Goal: Task Accomplishment & Management: Use online tool/utility

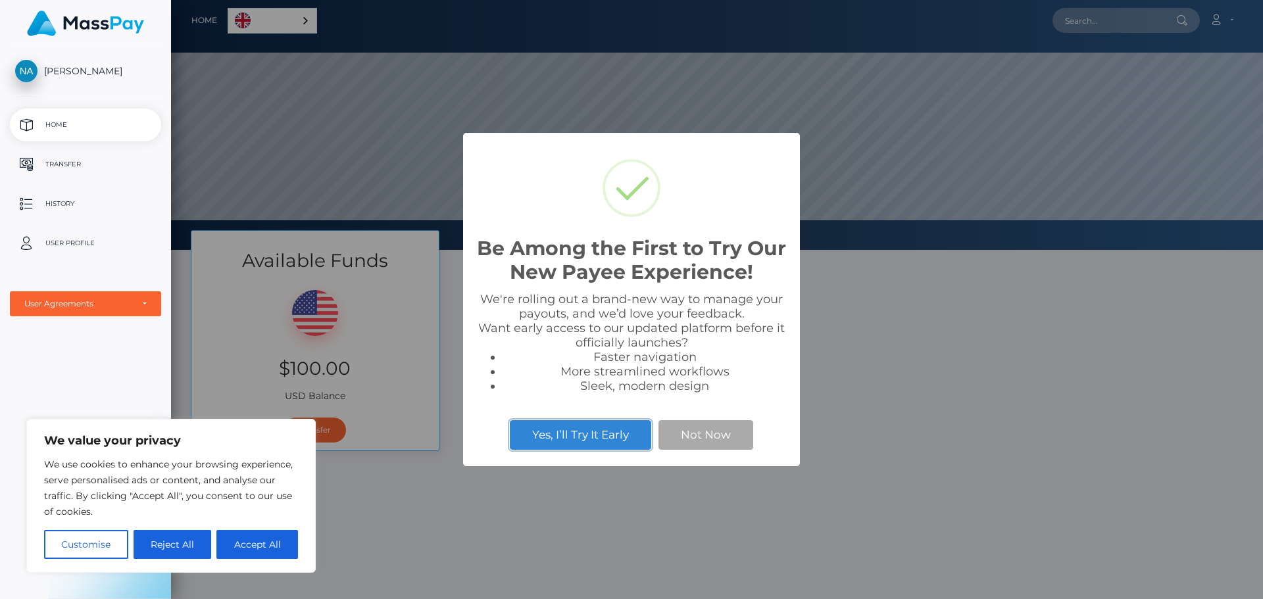
scroll to position [250, 1092]
click at [262, 547] on button "Accept All" at bounding box center [257, 544] width 82 height 29
checkbox input "true"
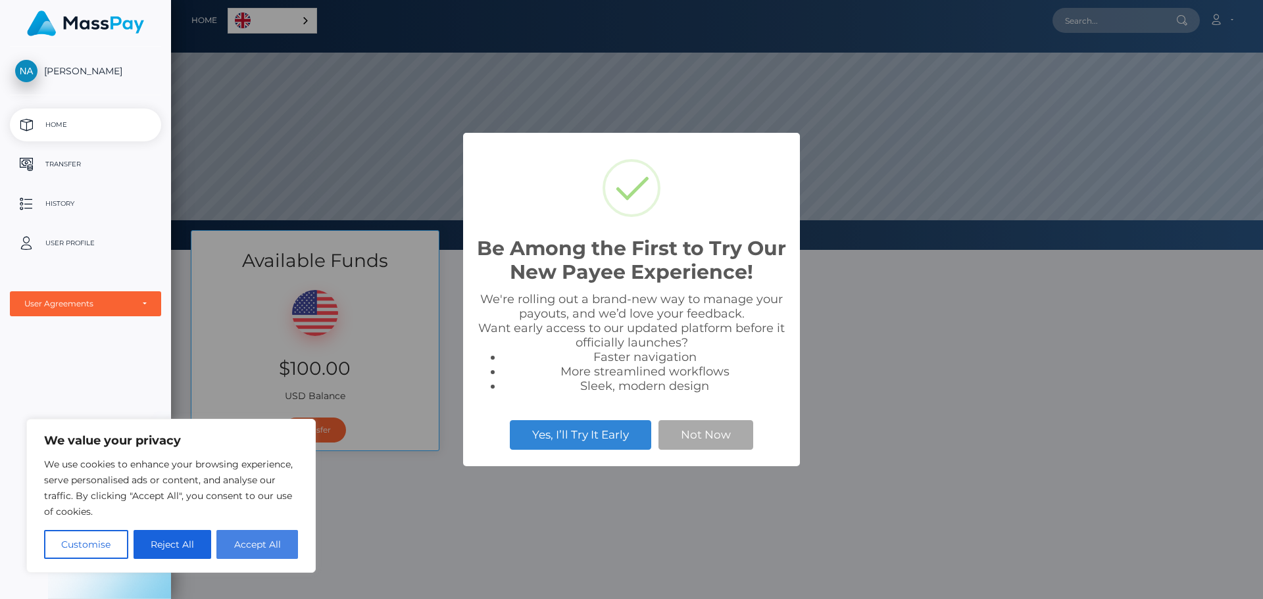
checkbox input "true"
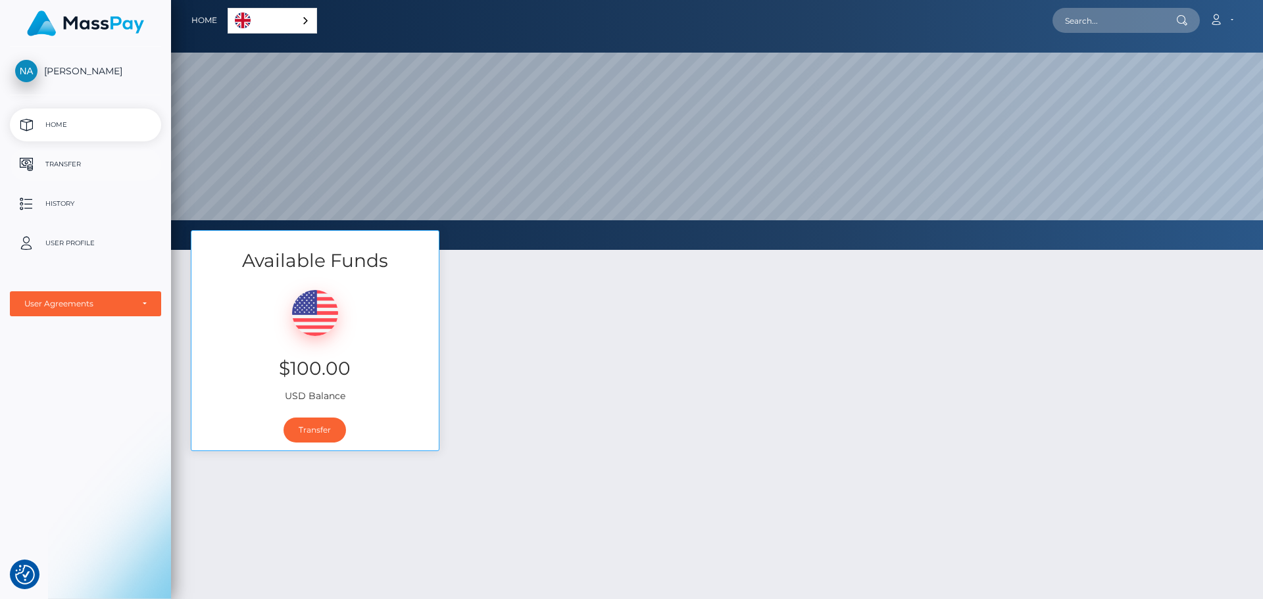
click at [97, 161] on p "Transfer" at bounding box center [85, 165] width 141 height 20
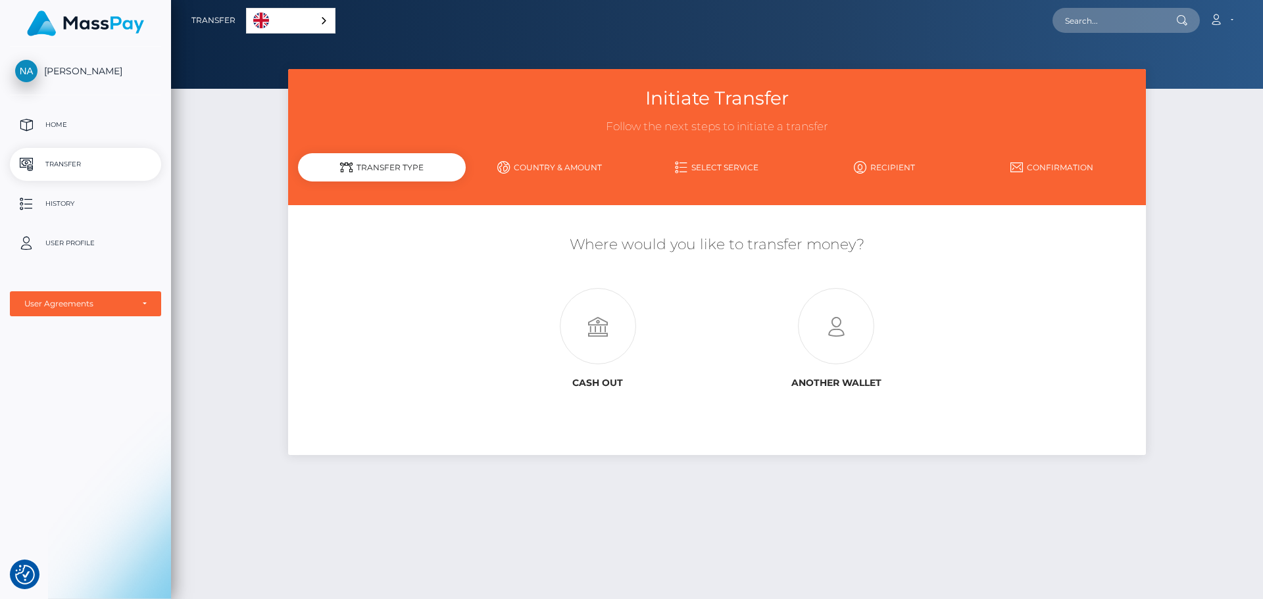
click at [578, 170] on link "Country & Amount" at bounding box center [550, 167] width 168 height 23
click at [826, 329] on icon at bounding box center [836, 327] width 238 height 76
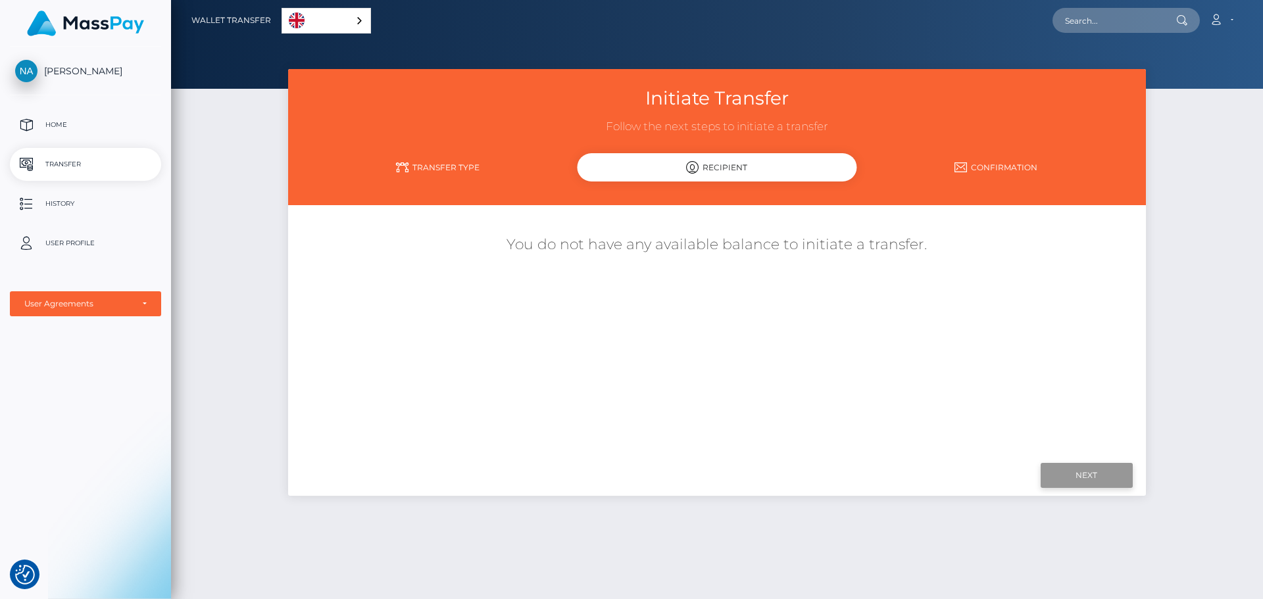
click at [1083, 476] on input "Next" at bounding box center [1087, 475] width 92 height 25
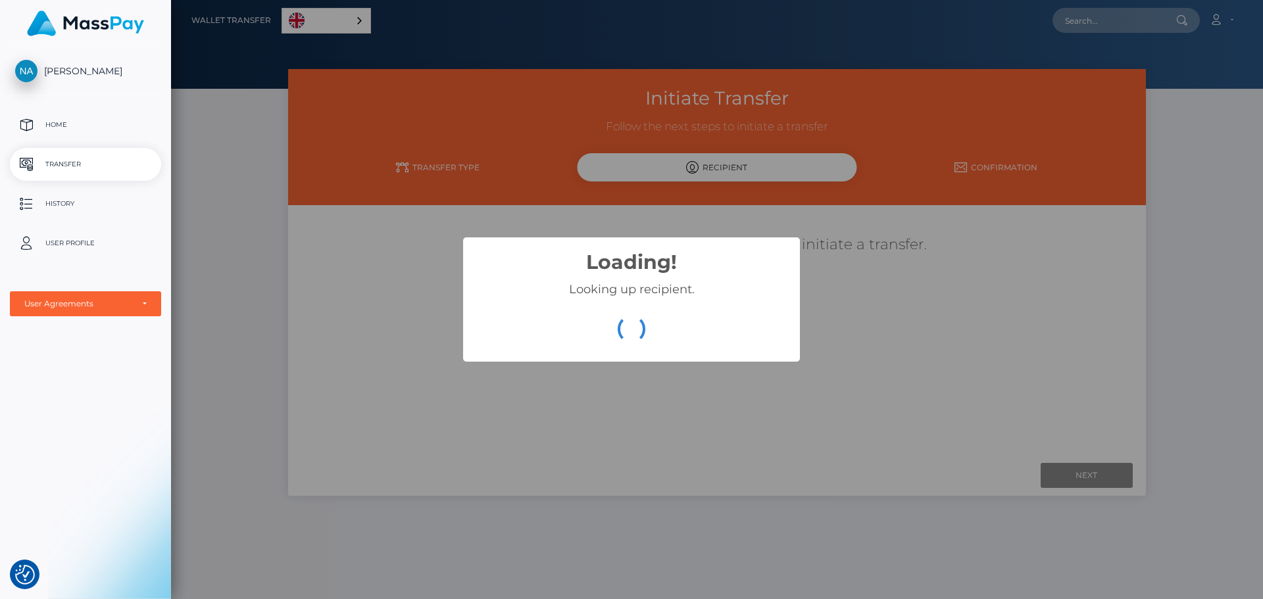
click at [665, 282] on div "Loading! ×" at bounding box center [631, 267] width 310 height 32
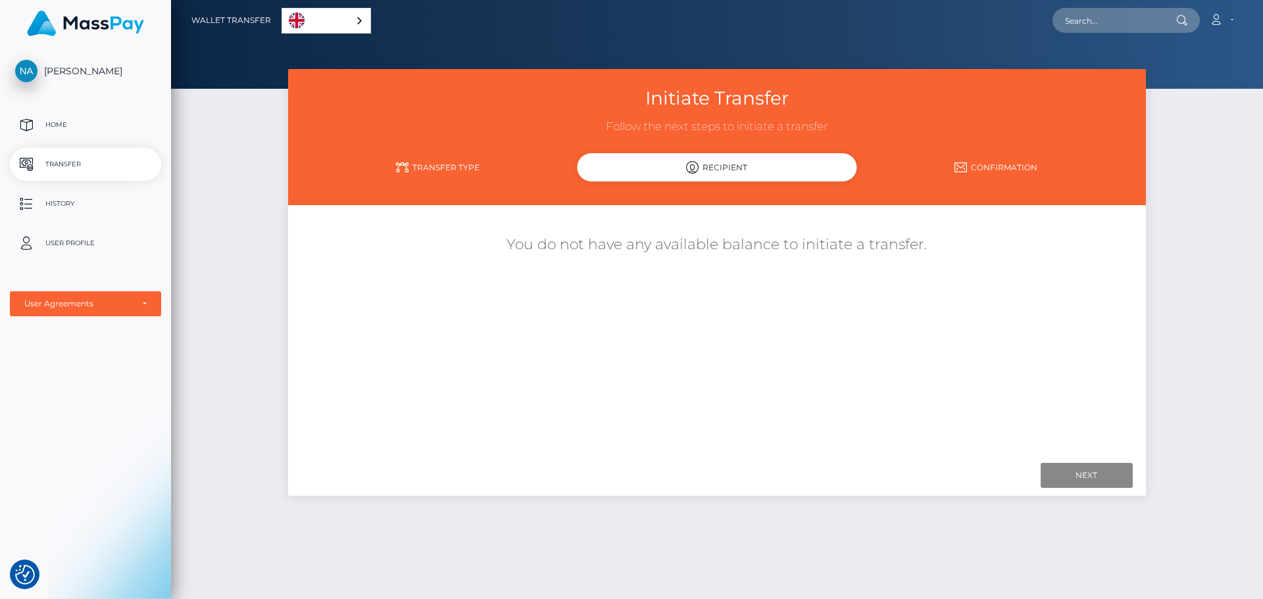
click at [985, 165] on link "Confirmation" at bounding box center [995, 167] width 279 height 23
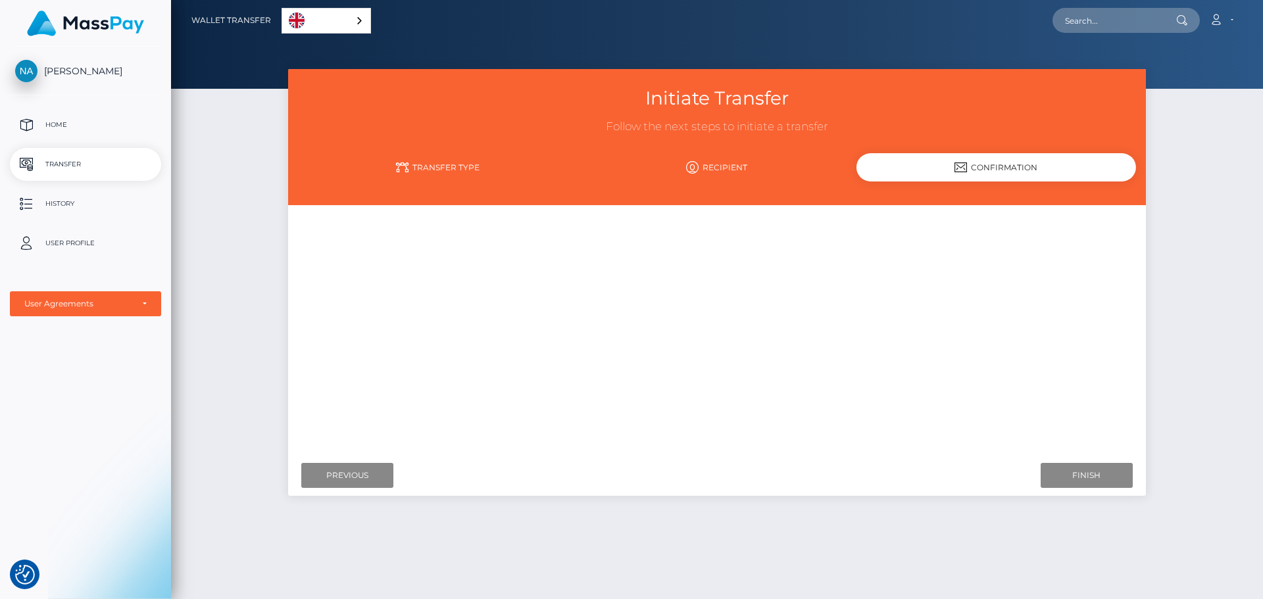
click at [437, 159] on link "Transfer Type" at bounding box center [437, 167] width 279 height 23
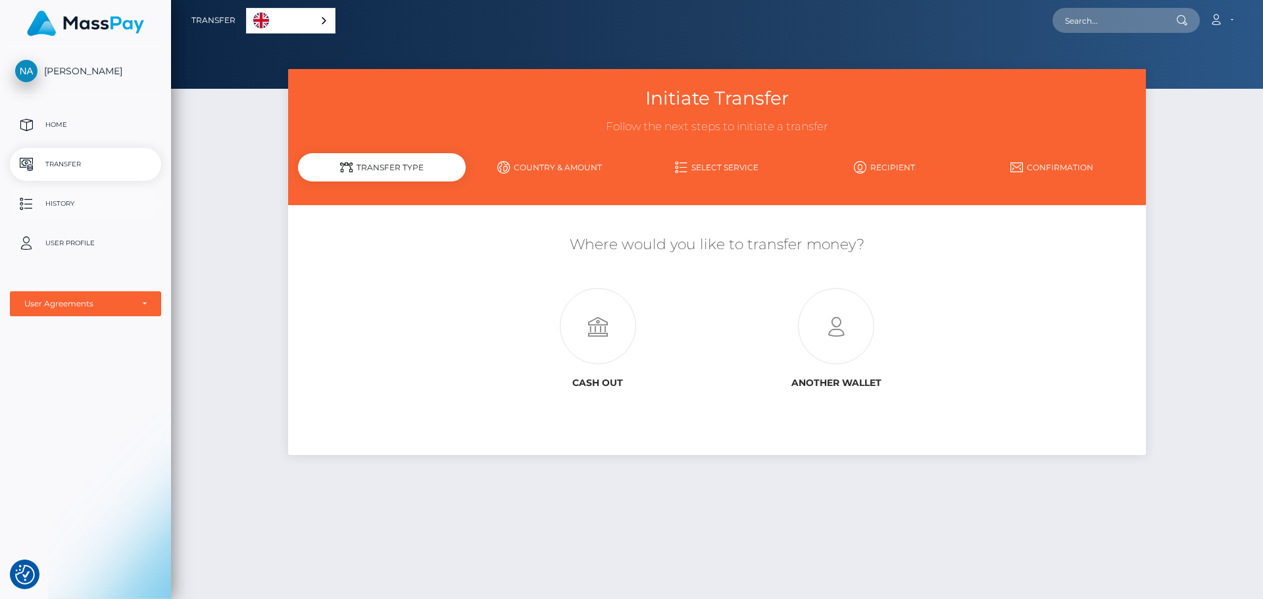
click at [66, 205] on p "History" at bounding box center [85, 204] width 141 height 20
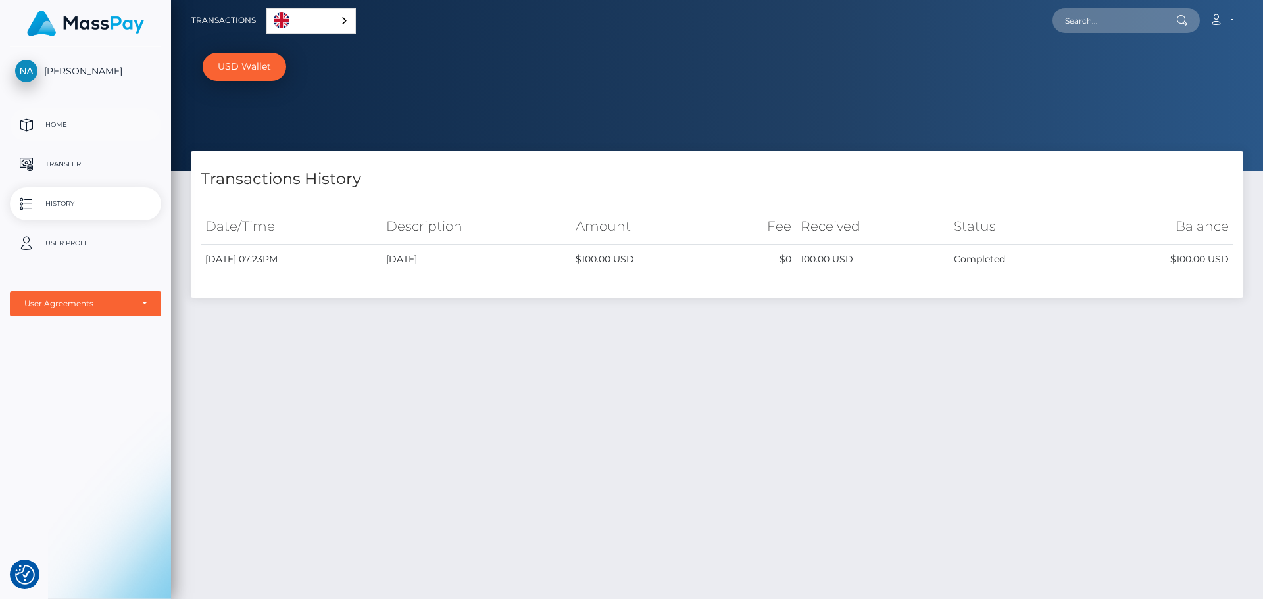
click at [60, 118] on p "Home" at bounding box center [85, 125] width 141 height 20
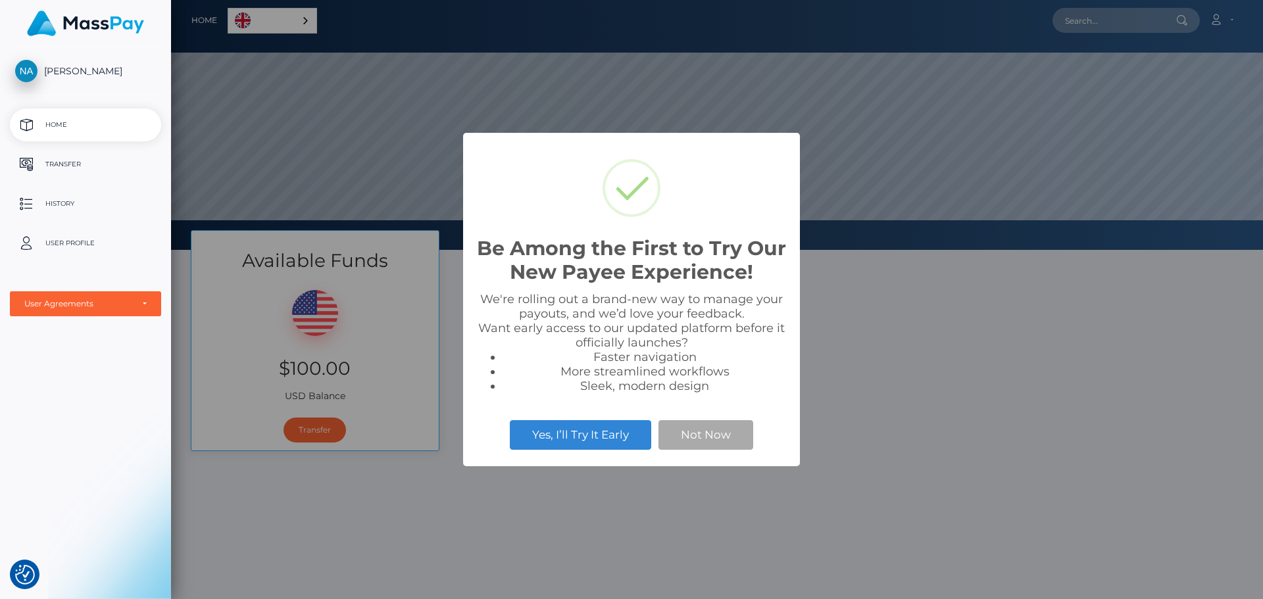
scroll to position [250, 1092]
click at [599, 432] on button "Yes, I’ll Try It Early" at bounding box center [580, 434] width 141 height 29
